Goal: Task Accomplishment & Management: Manage account settings

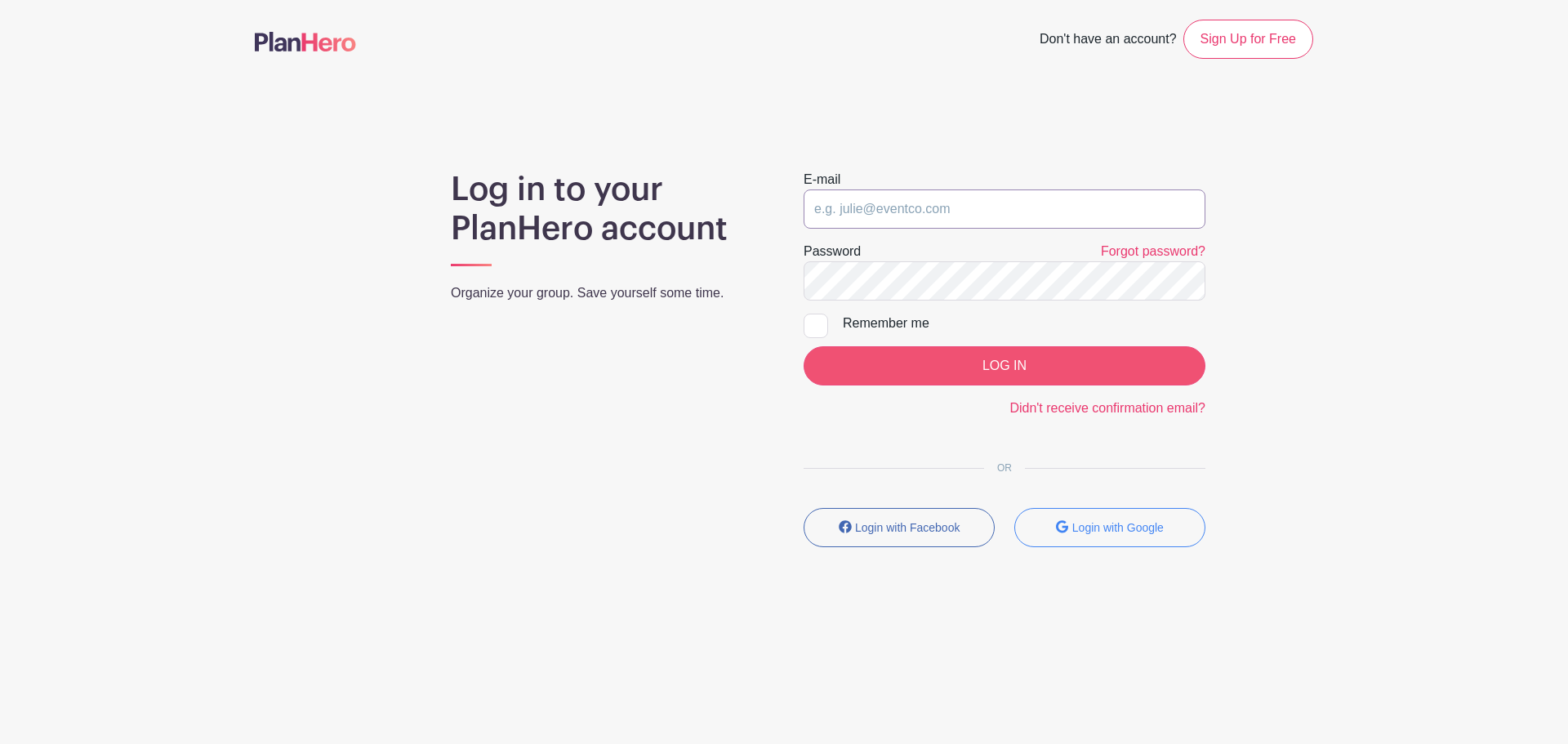
type input "[PERSON_NAME][EMAIL_ADDRESS][PERSON_NAME][DOMAIN_NAME]"
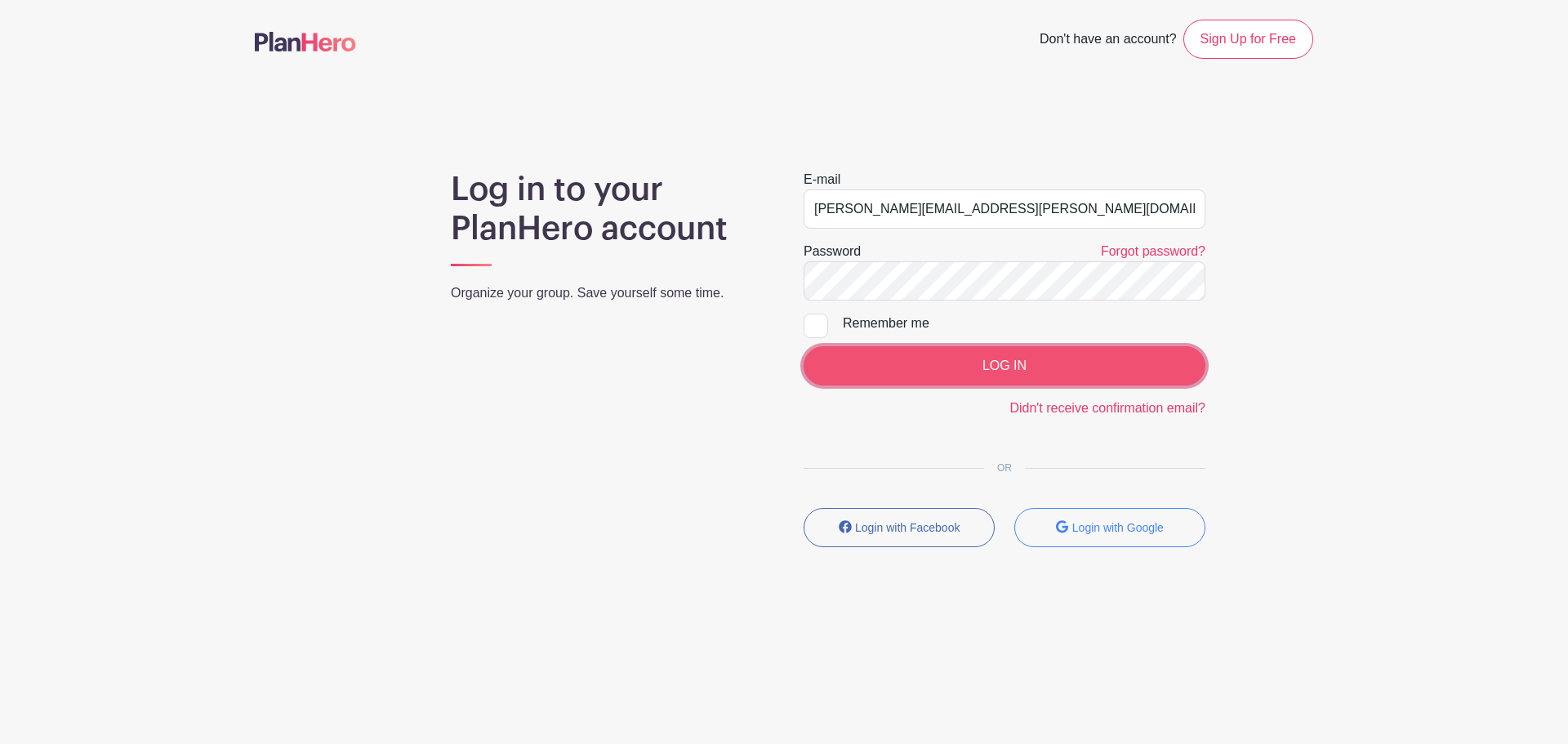
click at [969, 366] on input "LOG IN" at bounding box center [1004, 366] width 402 height 39
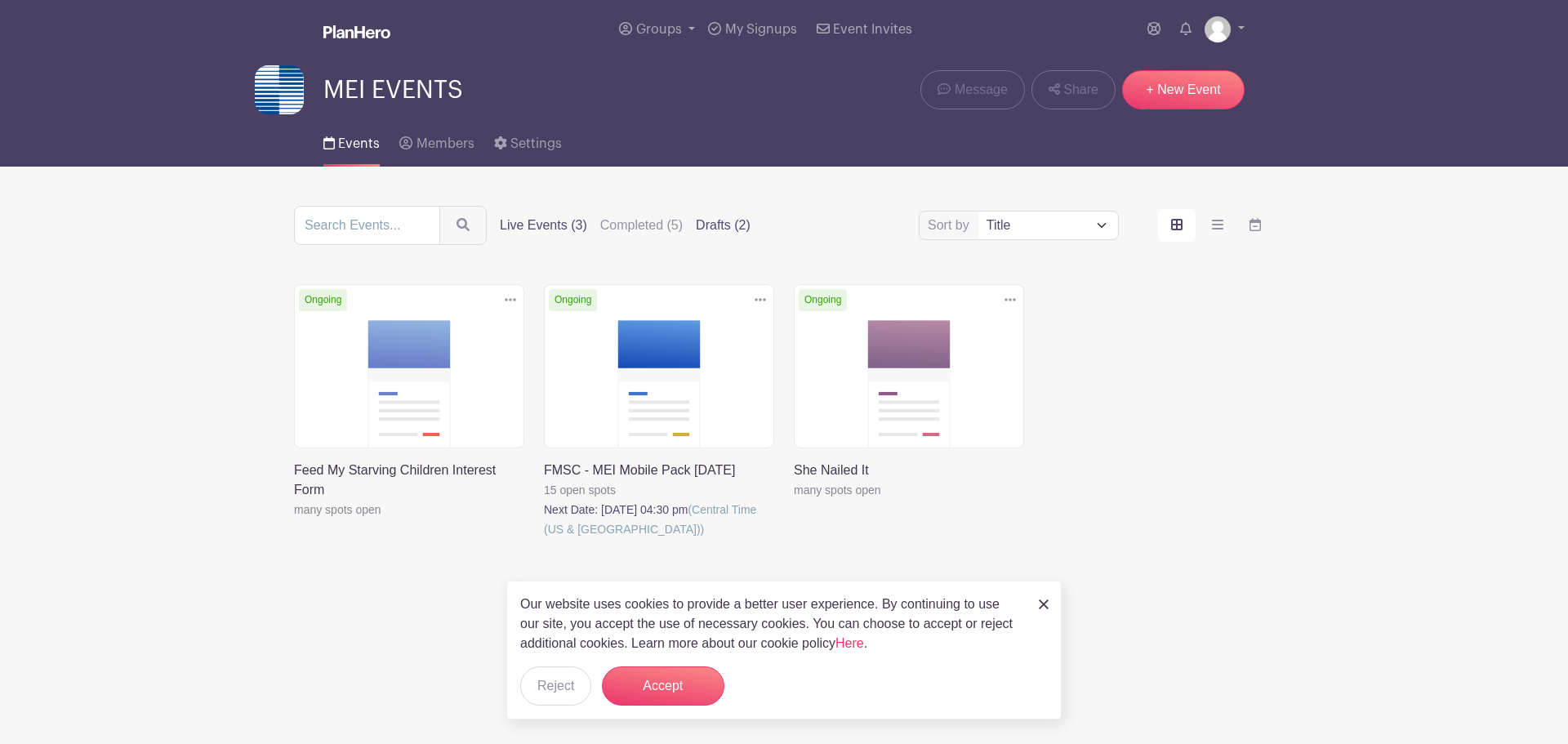
click at [720, 223] on label "Drafts (2)" at bounding box center [723, 225] width 54 height 20
click at [0, 0] on input "Drafts (2)" at bounding box center [0, 0] width 0 height 0
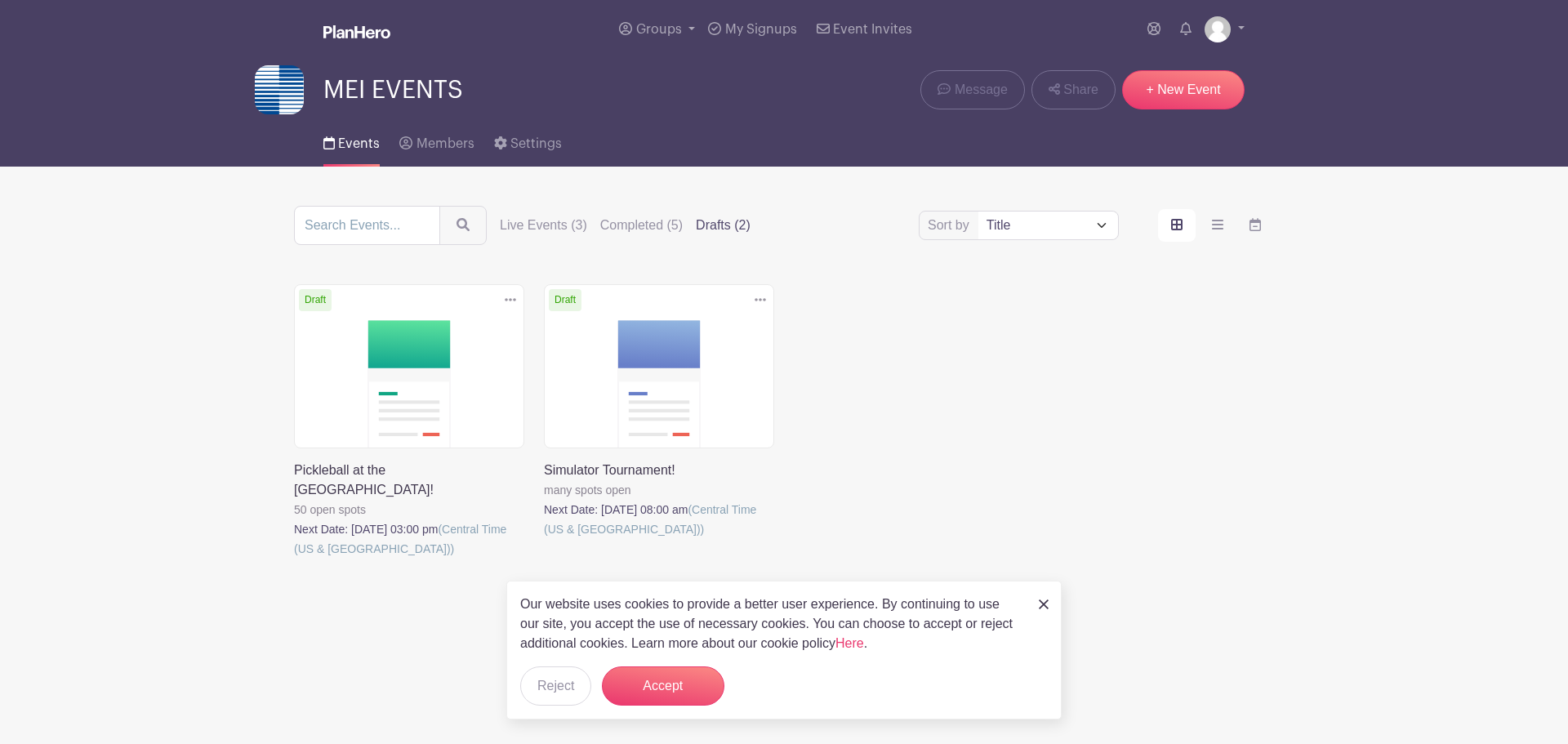
click at [544, 539] on link at bounding box center [544, 539] width 0 height 0
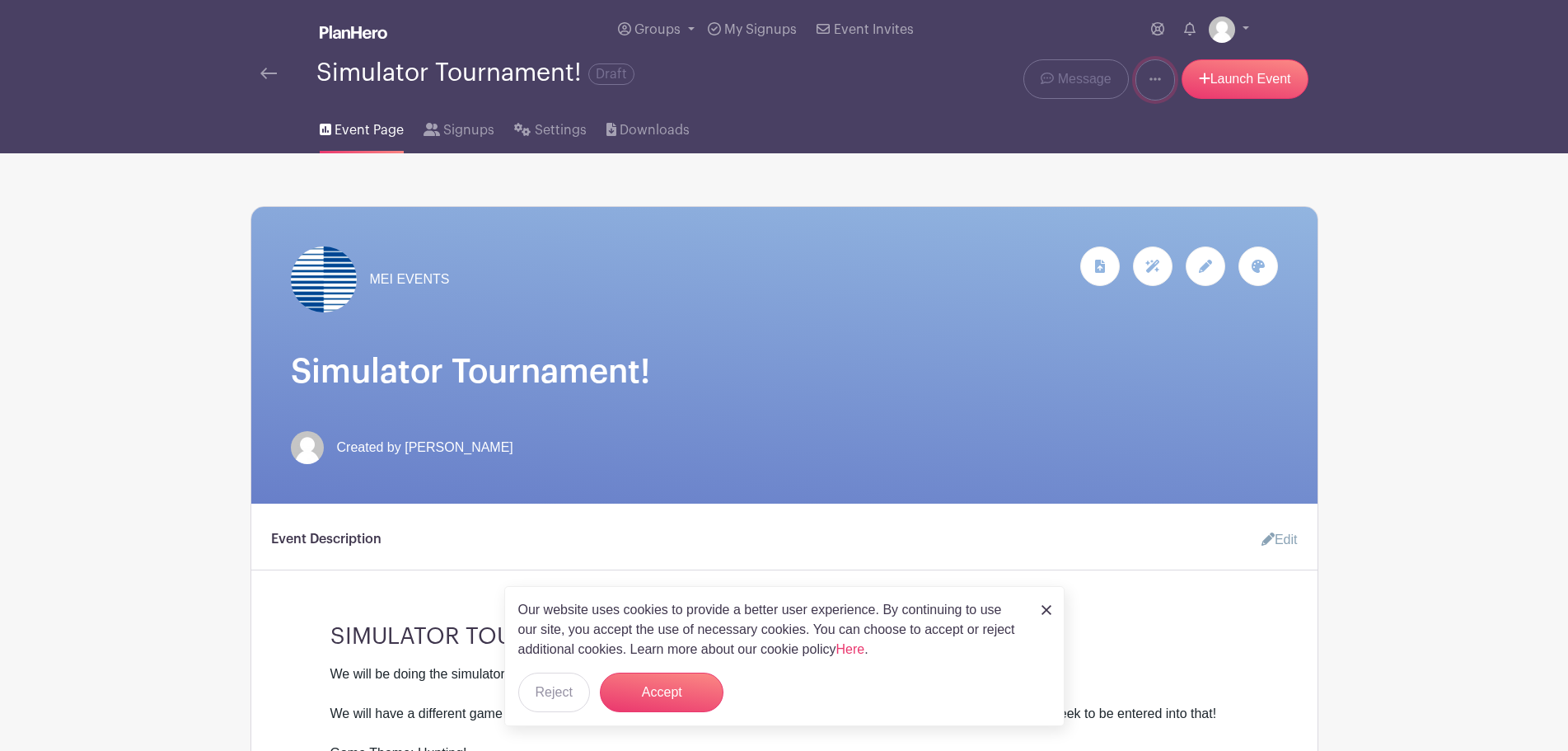
click at [1148, 94] on link at bounding box center [1155, 80] width 40 height 42
click at [1015, 145] on div "Event Page Signups Settings Downloads" at bounding box center [784, 127] width 1087 height 53
click at [564, 137] on span "Settings" at bounding box center [560, 129] width 52 height 20
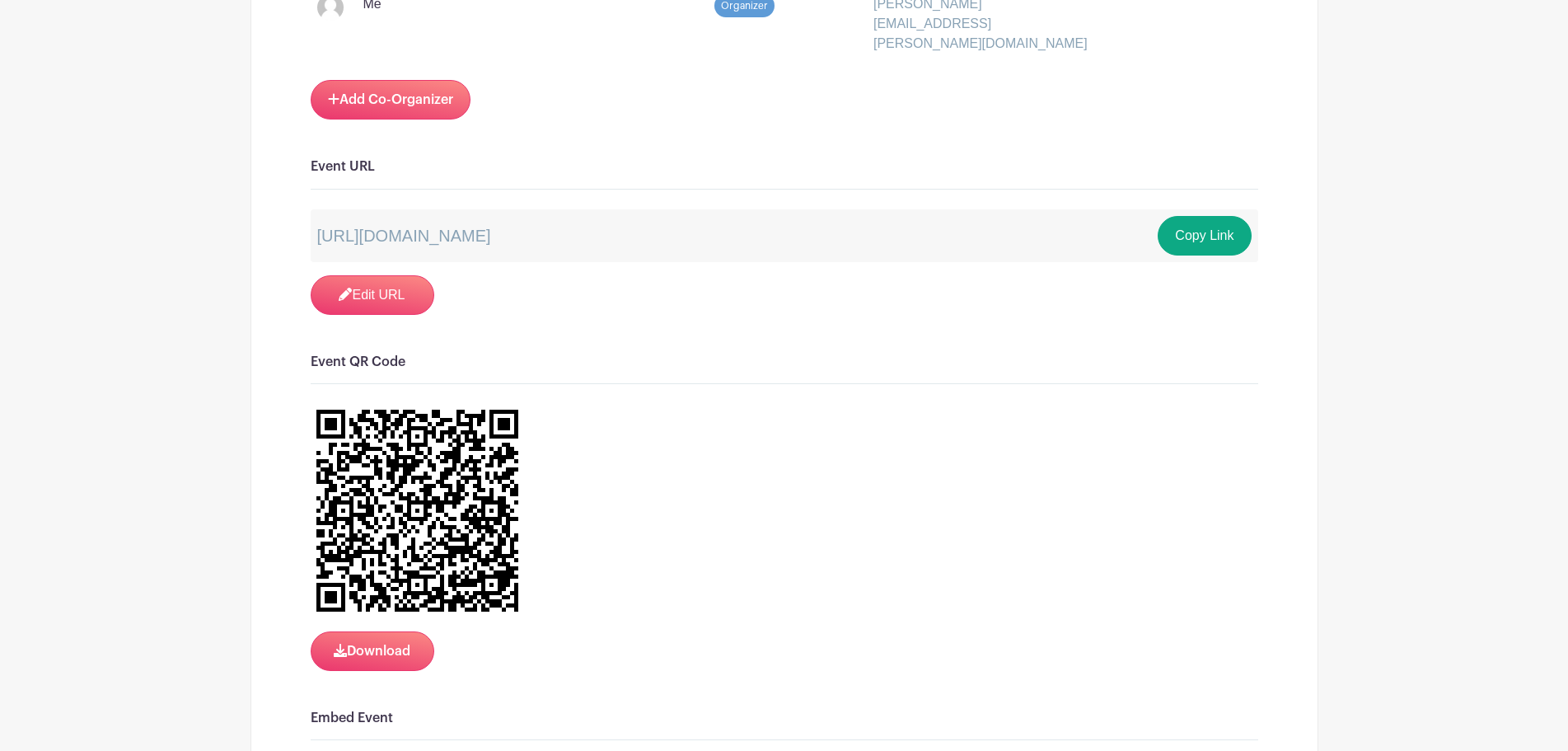
scroll to position [1153, 0]
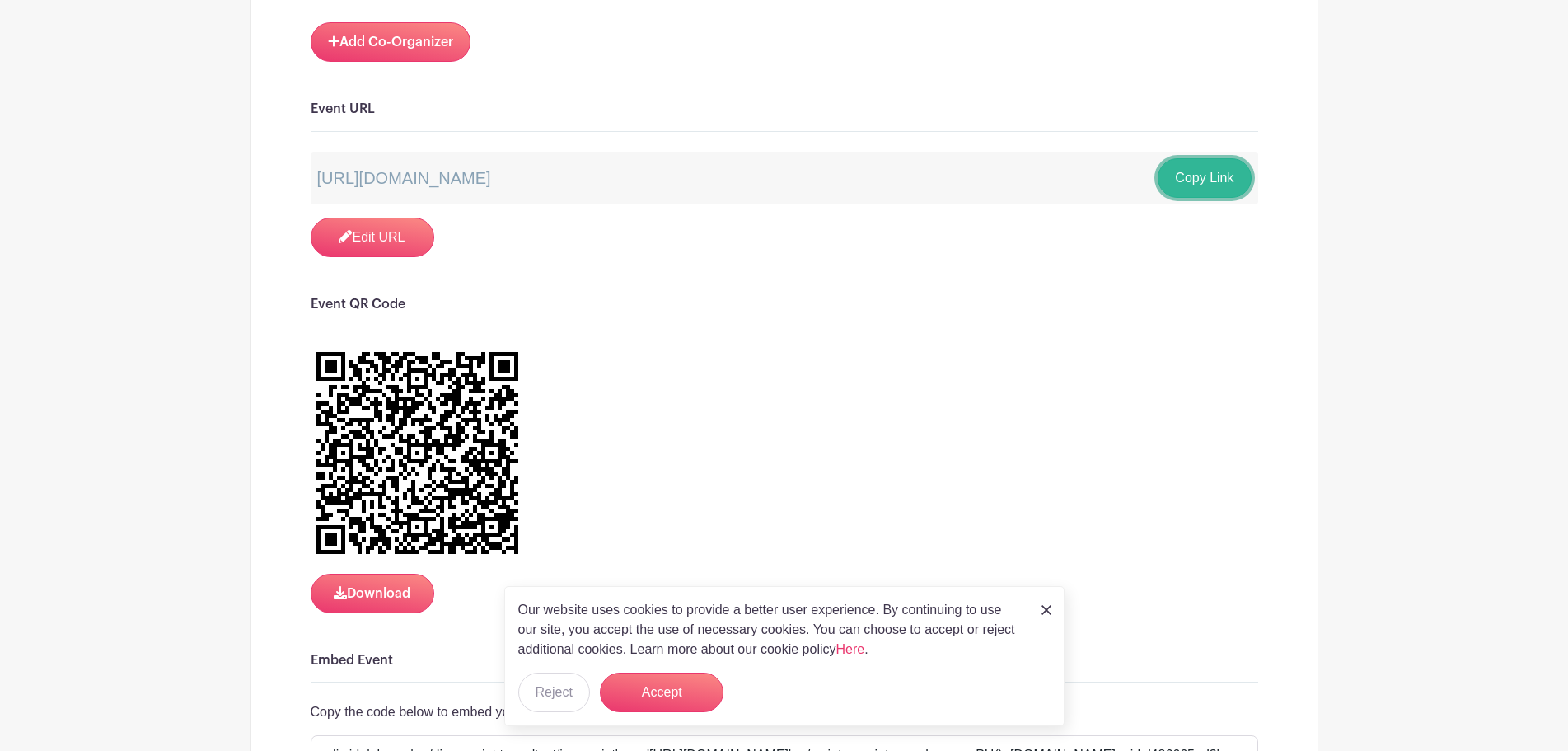
click at [1184, 158] on button "Copy Link" at bounding box center [1203, 178] width 94 height 40
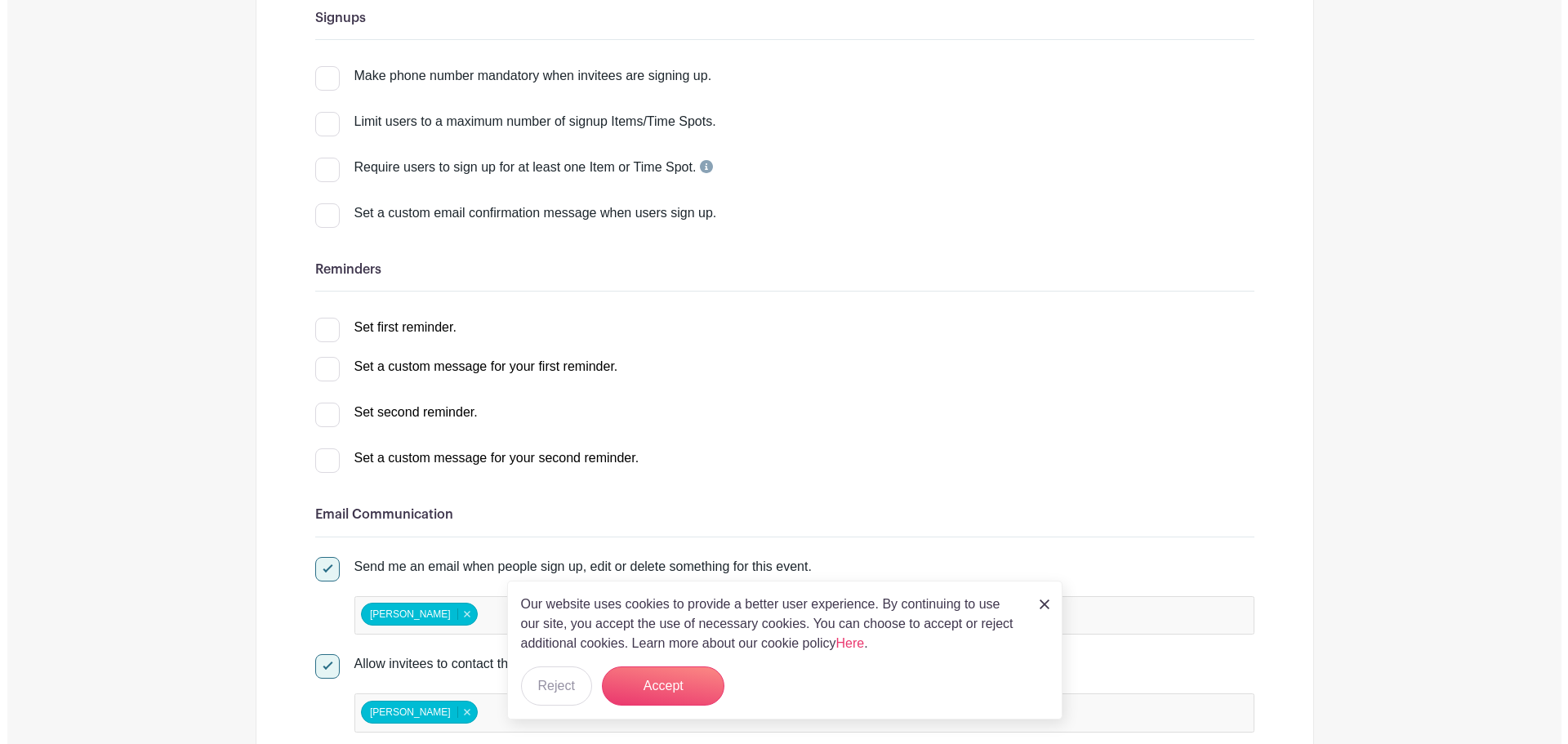
scroll to position [0, 0]
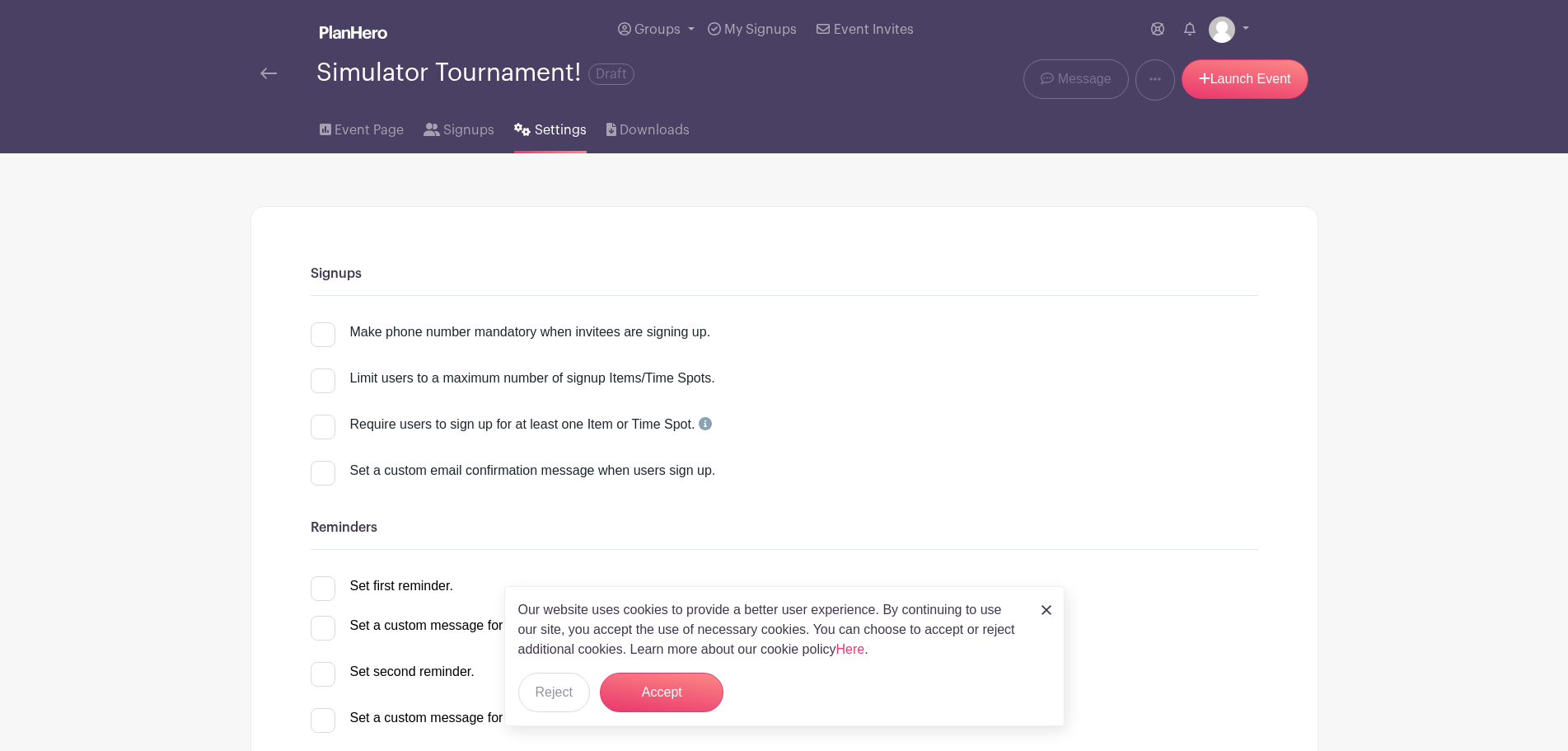
click at [269, 68] on img at bounding box center [268, 74] width 16 height 11
